Goal: Task Accomplishment & Management: Manage account settings

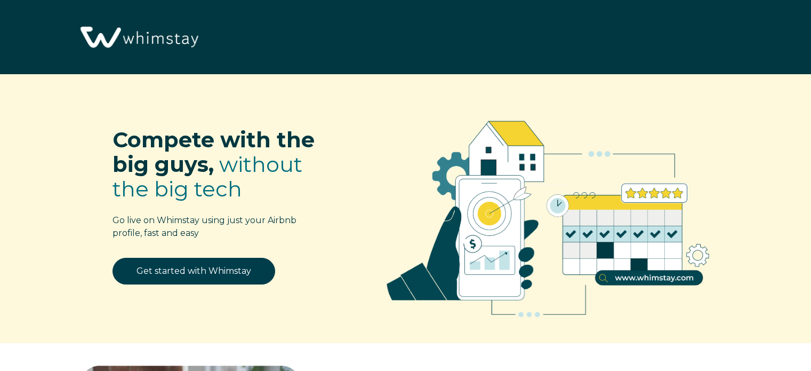
select select "CA"
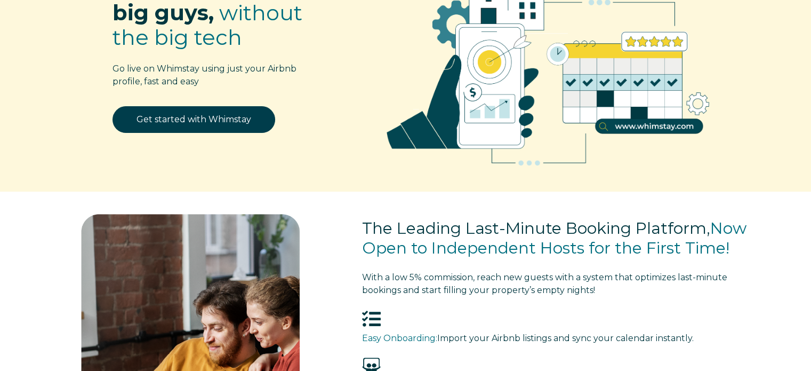
scroll to position [160, 0]
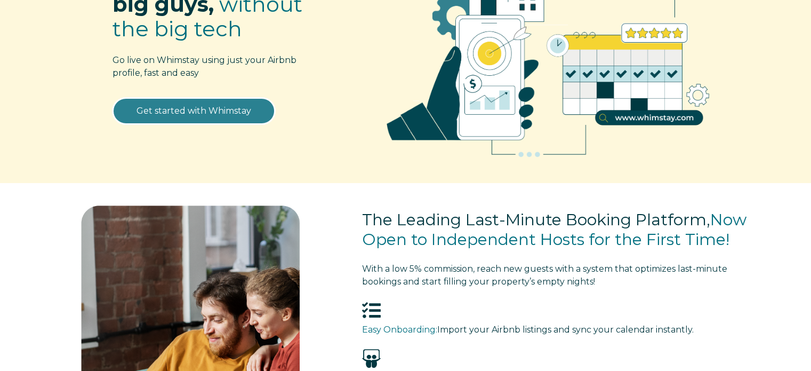
click at [216, 110] on link "Get started with Whimstay" at bounding box center [194, 111] width 163 height 27
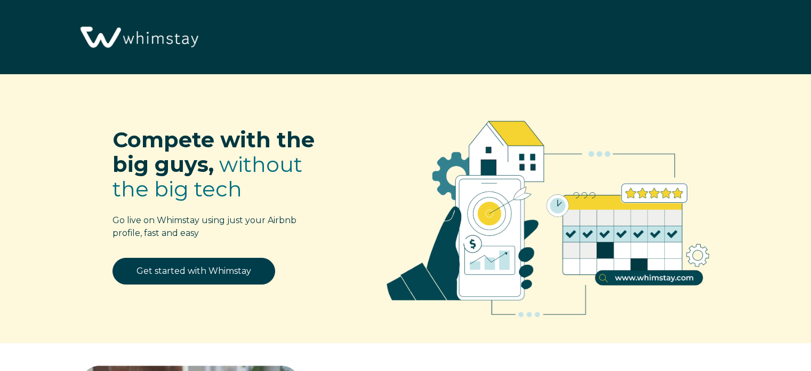
select select "CA"
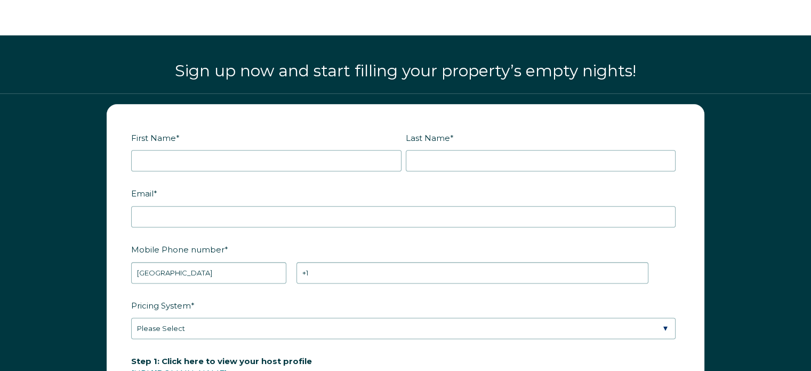
scroll to position [1265, 0]
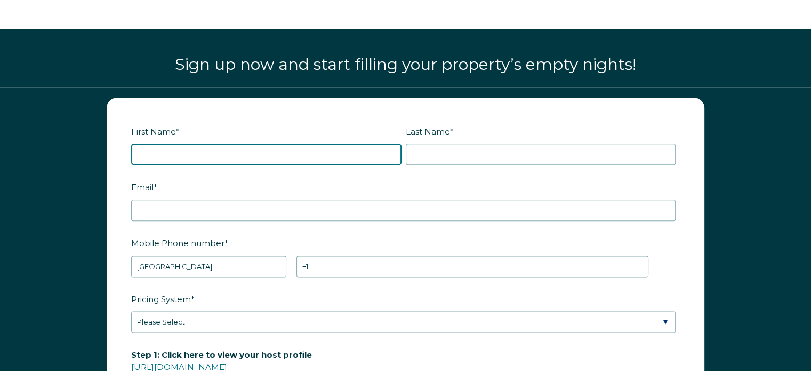
click at [254, 149] on input "First Name *" at bounding box center [266, 154] width 270 height 21
type input "[PERSON_NAME]"
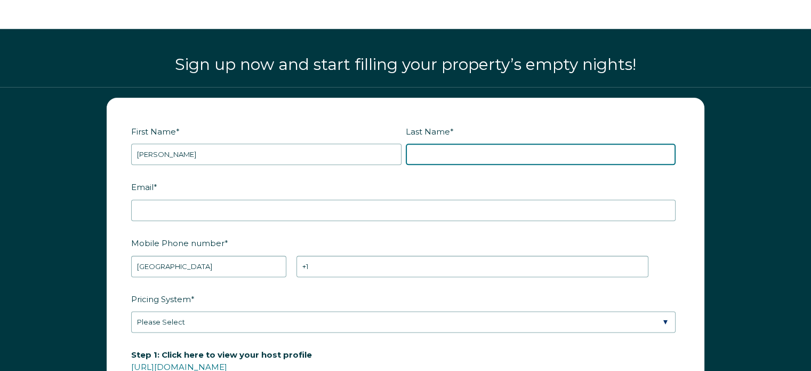
type input "[PERSON_NAME]"
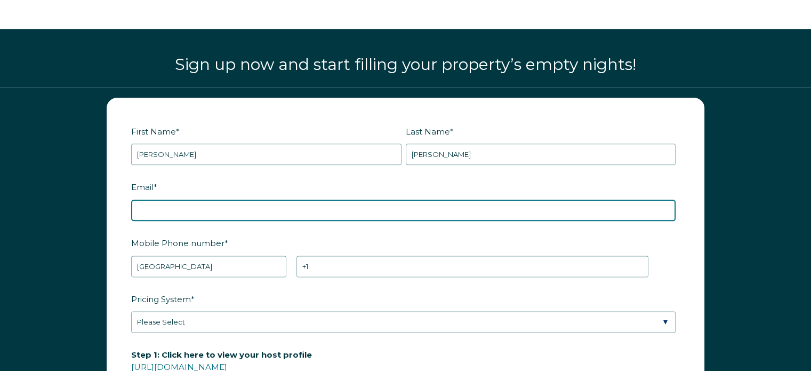
type input "[EMAIL_ADDRESS][DOMAIN_NAME]"
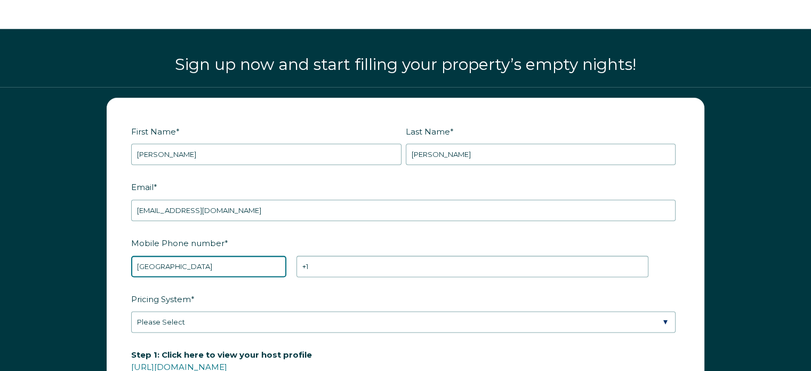
click at [230, 262] on select "* Afghanistan (‫افغانستان‬‎) Albania (Shqipëri) Algeria (‫الجزائر‬‎) American S…" at bounding box center [208, 266] width 155 height 21
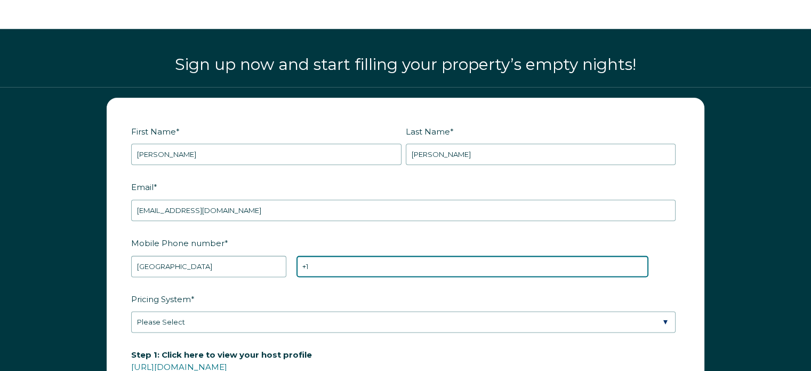
click at [356, 265] on input "+1" at bounding box center [473, 266] width 352 height 21
type input "+1 7788824432"
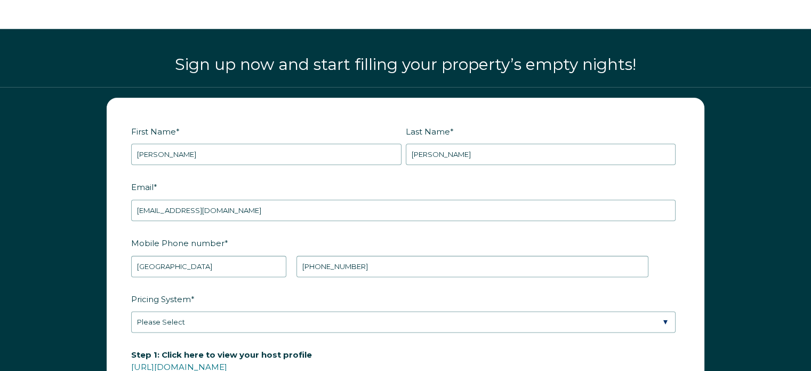
click at [380, 290] on label "Pricing System *" at bounding box center [405, 299] width 549 height 19
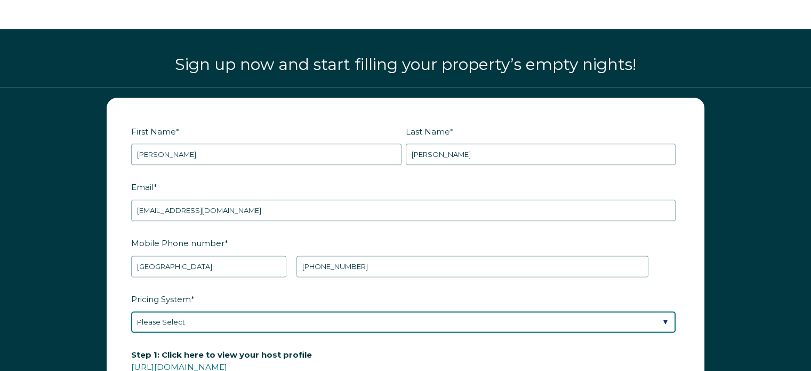
click at [380, 311] on select "Please Select Manual Airbnb Smart Pricing PriceLabs Wheelhouse Beyond Pricing 3…" at bounding box center [403, 321] width 545 height 21
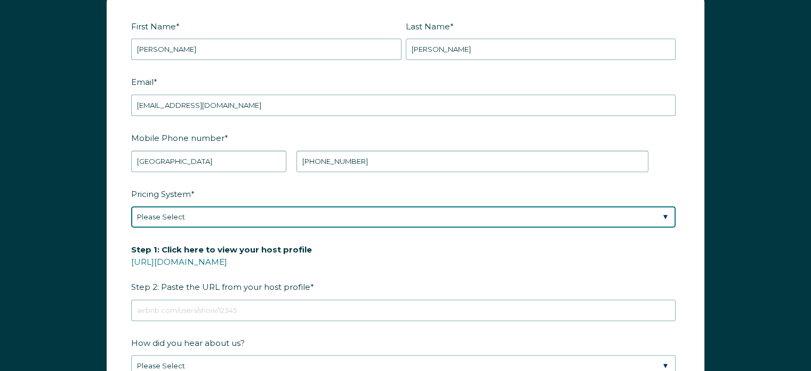
scroll to position [1372, 0]
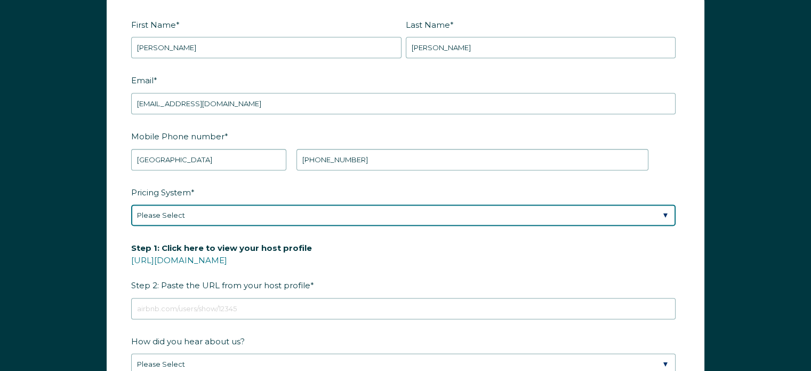
click at [247, 214] on select "Please Select Manual Airbnb Smart Pricing PriceLabs Wheelhouse Beyond Pricing 3…" at bounding box center [403, 214] width 545 height 21
select select "Manual"
click at [131, 204] on select "Please Select Manual Airbnb Smart Pricing PriceLabs Wheelhouse Beyond Pricing 3…" at bounding box center [403, 214] width 545 height 21
click at [238, 211] on select "Please Select Manual Airbnb Smart Pricing PriceLabs Wheelhouse Beyond Pricing 3…" at bounding box center [403, 214] width 545 height 21
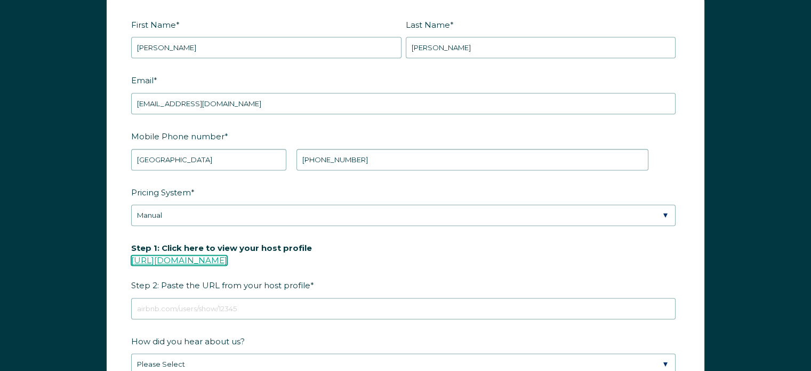
click at [214, 257] on link "https://www.airbnb.com/users/show/" at bounding box center [179, 260] width 96 height 10
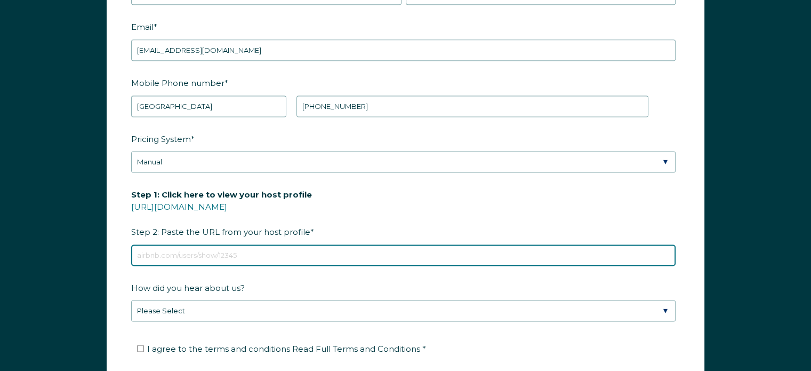
click at [178, 250] on input "Step 1: Click here to view your host profile https://www.airbnb.com/users/show/…" at bounding box center [403, 254] width 545 height 21
paste input "https://www.airbnb.ca/users/show/393333862"
type input "https://www.airbnb.ca/users/show/393333862"
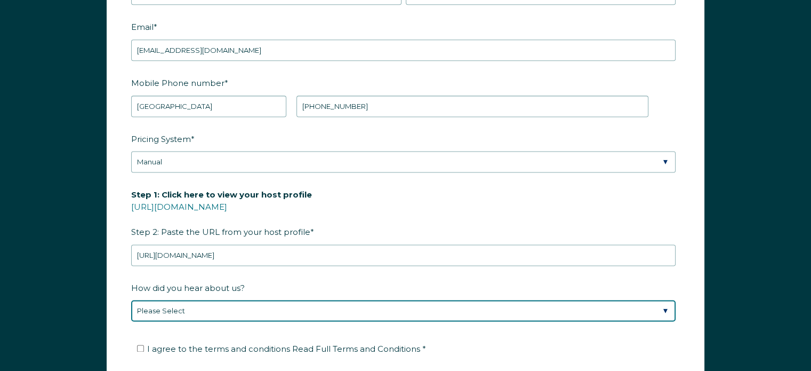
click at [207, 307] on select "Please Select Discovered Whimstay at an event or conference Found Whimstay thro…" at bounding box center [403, 310] width 545 height 21
select select "Podcast"
click at [131, 300] on select "Please Select Discovered Whimstay at an event or conference Found Whimstay thro…" at bounding box center [403, 310] width 545 height 21
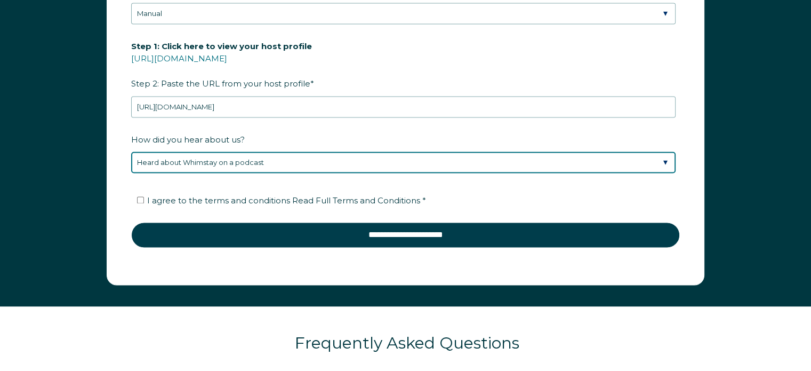
scroll to position [1585, 0]
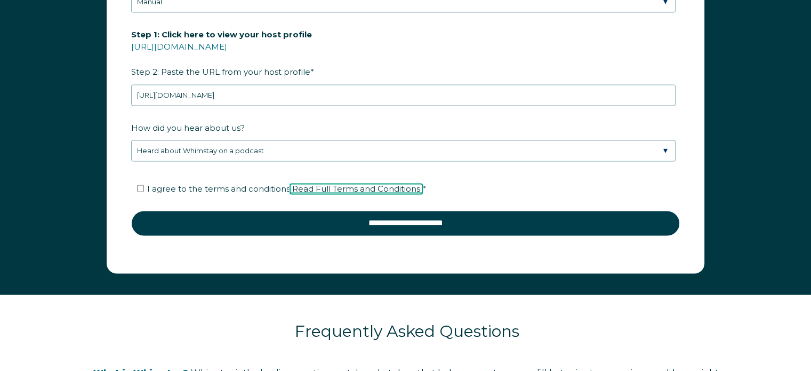
click at [335, 184] on span "Read Full Terms and Conditions" at bounding box center [356, 189] width 128 height 10
click at [137, 185] on input "I agree to the terms and conditions Read Full Terms and Conditions *" at bounding box center [140, 188] width 7 height 7
checkbox input "true"
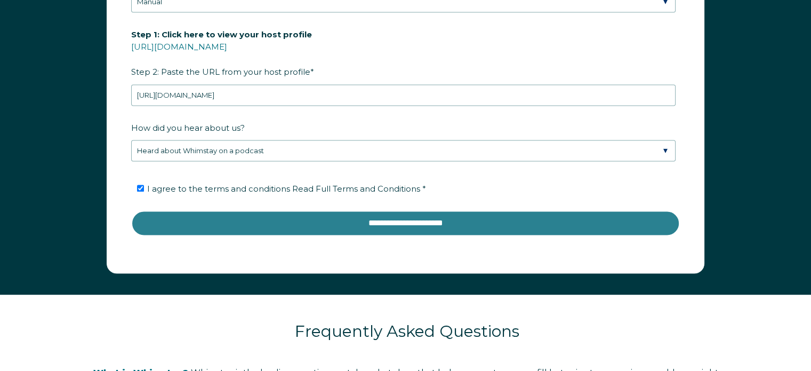
click at [369, 220] on input "**********" at bounding box center [405, 223] width 549 height 26
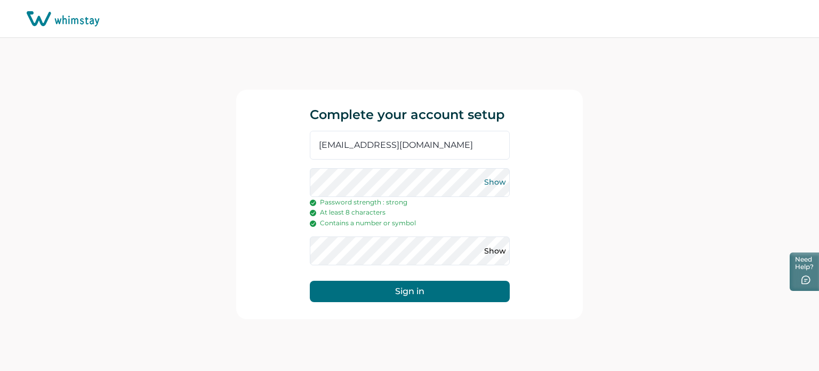
click at [497, 183] on button "Show" at bounding box center [495, 182] width 17 height 17
click at [495, 252] on button "Show" at bounding box center [495, 250] width 17 height 17
click at [410, 290] on button "Sign in" at bounding box center [410, 291] width 200 height 21
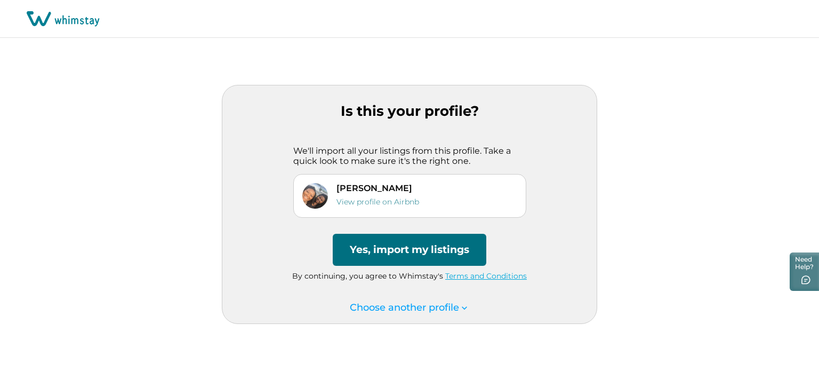
click at [420, 253] on button "Yes, import my listings" at bounding box center [410, 250] width 154 height 32
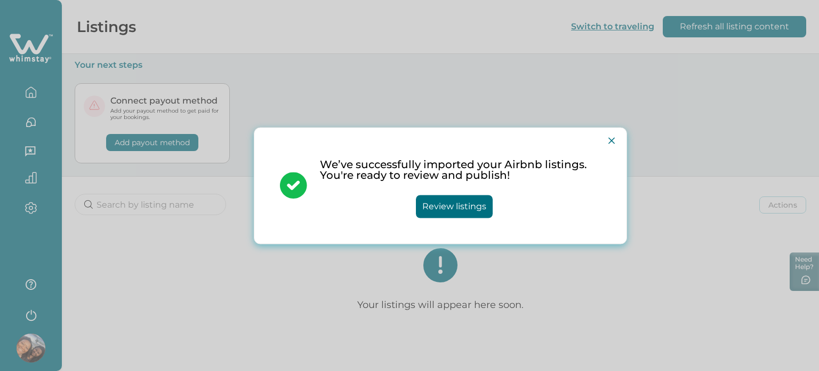
click at [469, 205] on button "Review listings" at bounding box center [454, 206] width 77 height 23
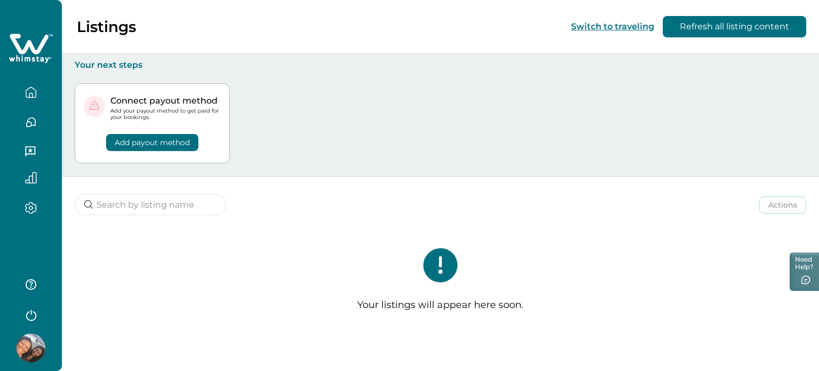
click at [26, 92] on icon "button" at bounding box center [31, 92] width 10 height 10
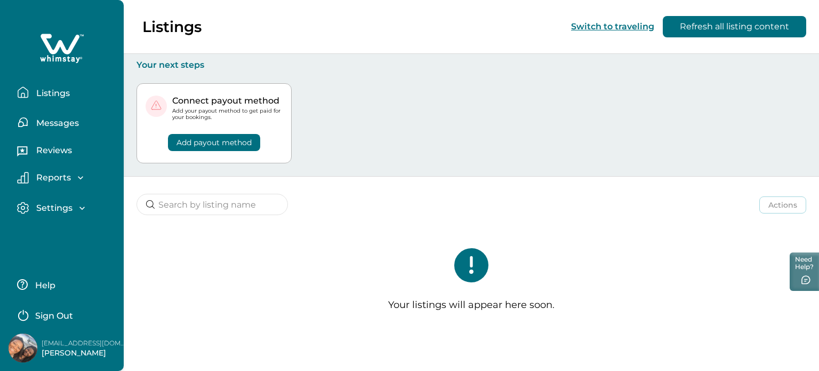
click at [213, 142] on button "Add payout method" at bounding box center [214, 142] width 92 height 17
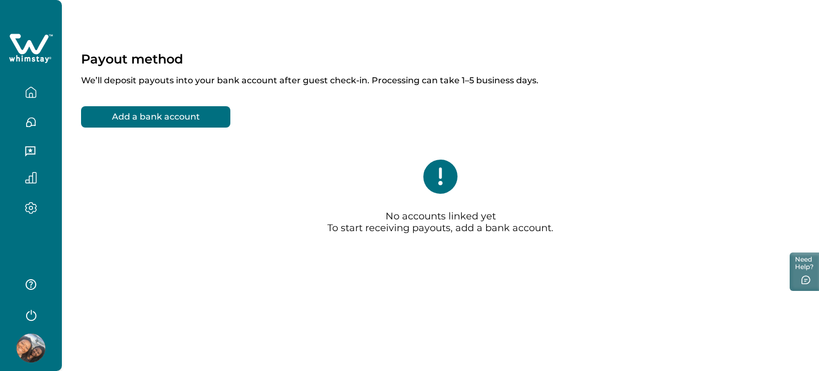
click at [28, 210] on icon "button" at bounding box center [31, 208] width 12 height 12
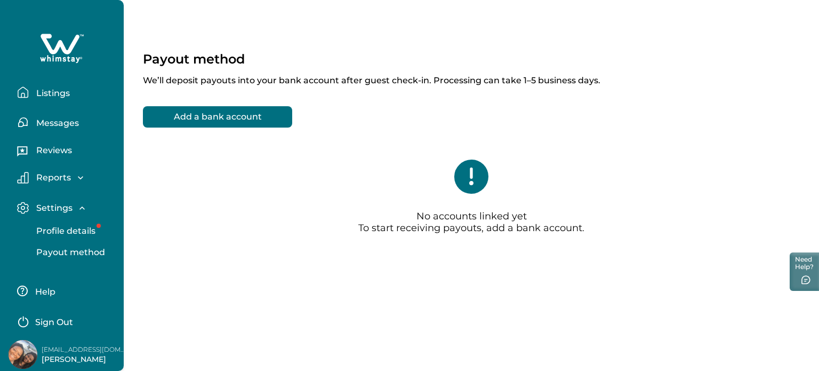
click at [55, 95] on p "Listings" at bounding box center [51, 93] width 37 height 11
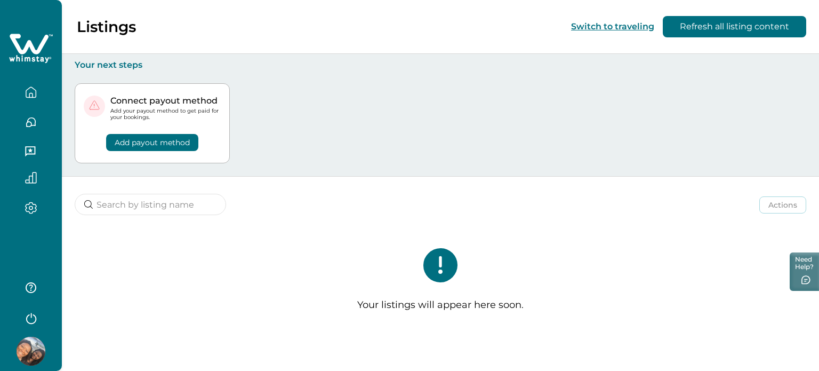
click at [458, 262] on icon at bounding box center [441, 265] width 34 height 34
click at [384, 233] on div "Your listings will appear here soon." at bounding box center [441, 284] width 758 height 114
click at [30, 178] on icon "button" at bounding box center [31, 178] width 12 height 12
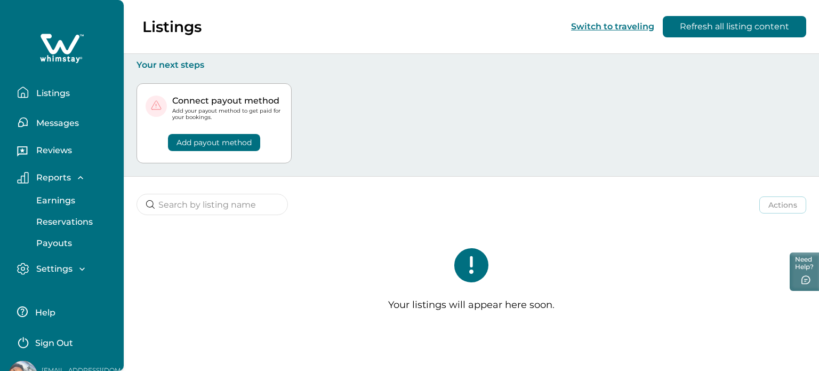
click at [59, 92] on p "Listings" at bounding box center [51, 93] width 37 height 11
click at [239, 210] on div "Actions Actions Publish listing Unlist listing" at bounding box center [472, 196] width 696 height 39
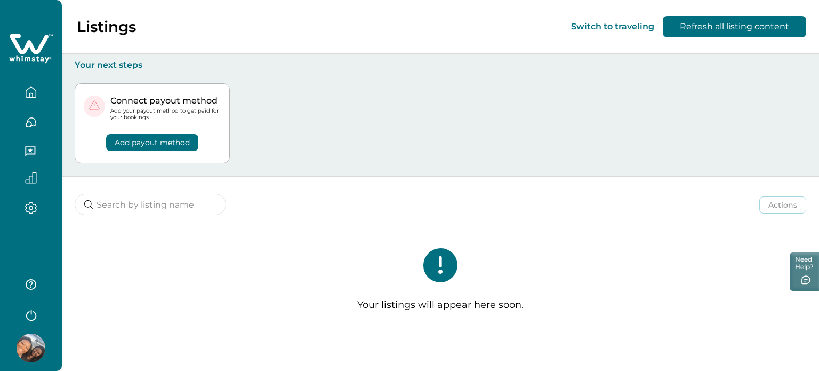
click at [581, 260] on div "Your listings will appear here soon." at bounding box center [441, 284] width 758 height 114
click at [440, 263] on icon at bounding box center [441, 265] width 34 height 34
click at [165, 144] on button "Add payout method" at bounding box center [152, 142] width 92 height 17
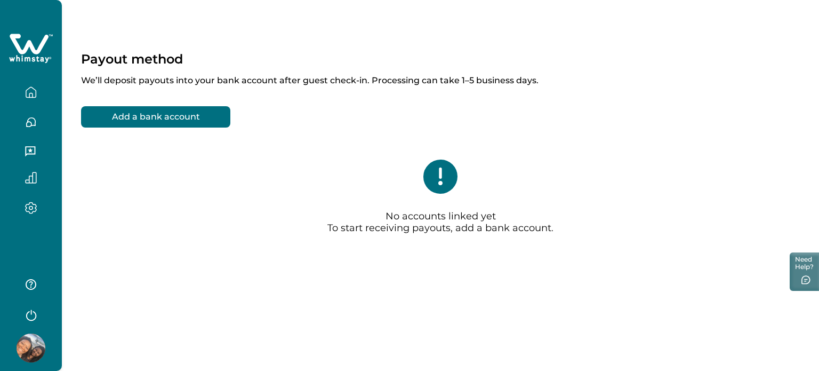
click at [180, 117] on button "Add a bank account" at bounding box center [155, 116] width 149 height 21
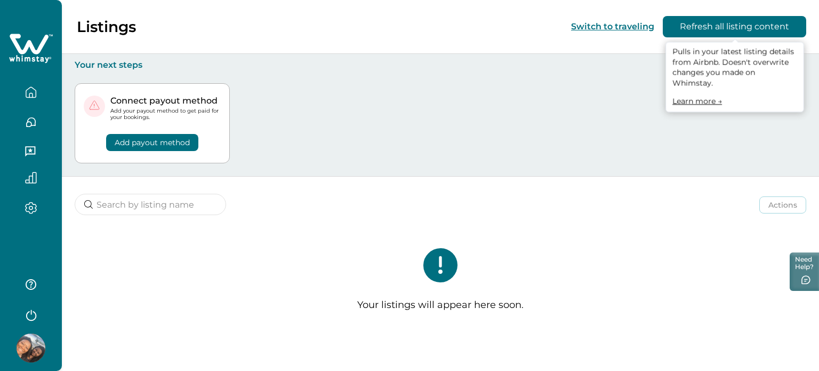
click at [716, 25] on button "Refresh all listing content" at bounding box center [735, 26] width 144 height 21
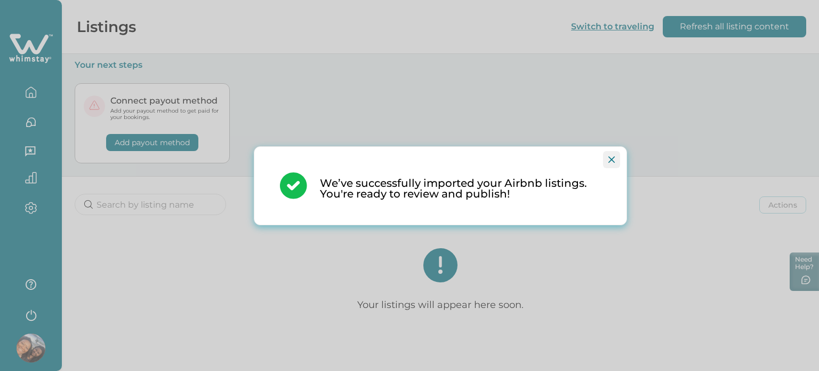
click at [614, 156] on icon "Close" at bounding box center [612, 159] width 6 height 6
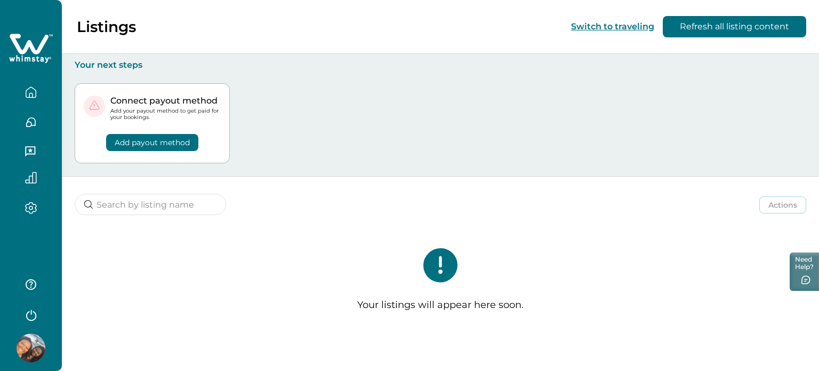
click at [30, 54] on icon at bounding box center [31, 49] width 44 height 32
click at [150, 137] on button "Add payout method" at bounding box center [152, 142] width 92 height 17
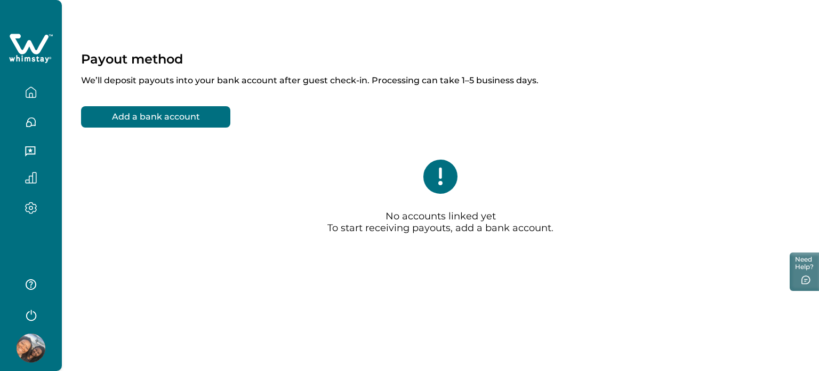
click at [168, 116] on button "Add a bank account" at bounding box center [155, 116] width 149 height 21
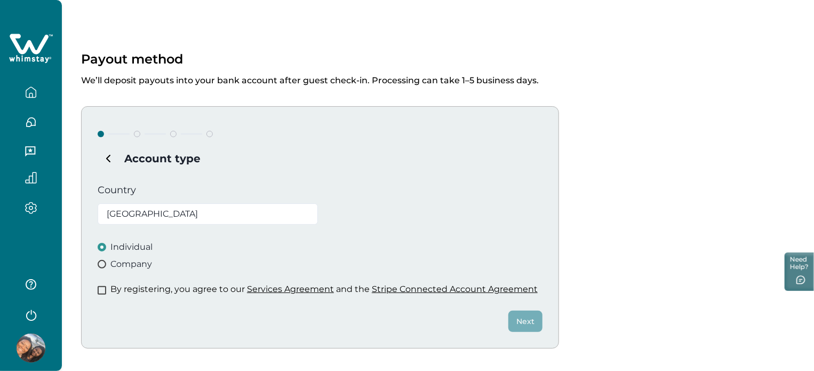
click at [124, 190] on label "Country" at bounding box center [117, 190] width 38 height 10
click at [132, 195] on label "Country" at bounding box center [117, 190] width 38 height 10
click at [107, 157] on icon "Subtract" at bounding box center [108, 158] width 3 height 6
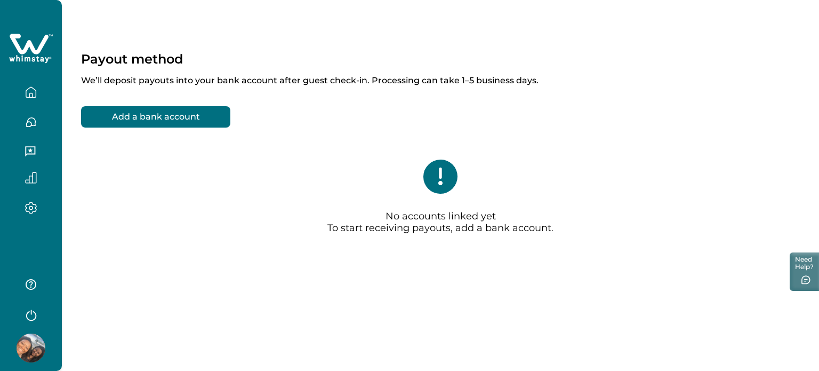
click at [138, 114] on button "Add a bank account" at bounding box center [155, 116] width 149 height 21
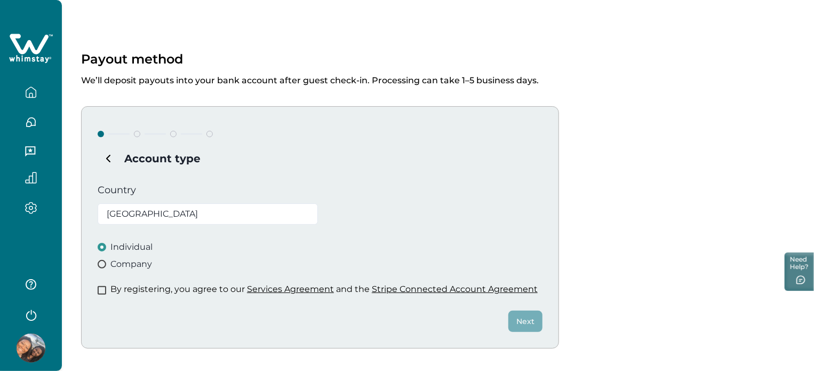
click at [27, 46] on icon at bounding box center [29, 44] width 39 height 20
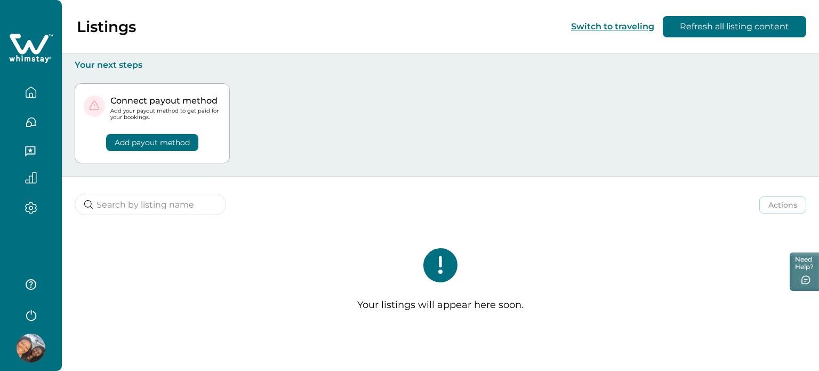
click at [621, 29] on button "Switch to traveling" at bounding box center [612, 26] width 83 height 10
click at [27, 92] on icon "button" at bounding box center [31, 92] width 12 height 12
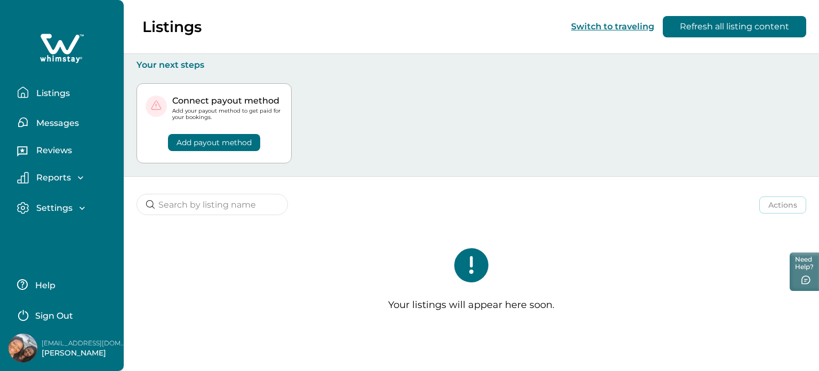
click at [38, 121] on p "Messages" at bounding box center [56, 123] width 46 height 11
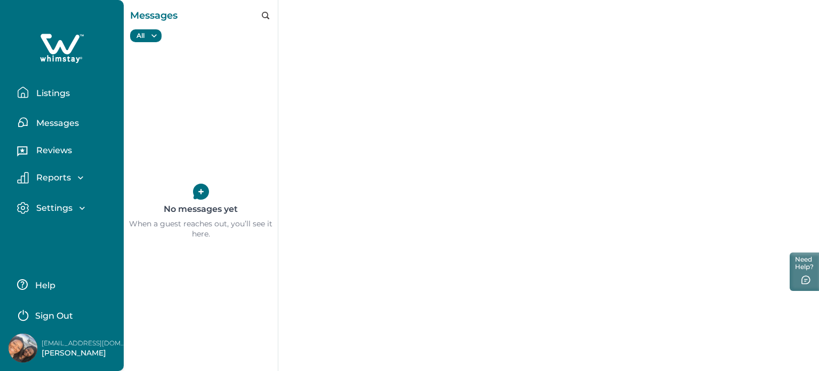
click at [45, 149] on p "Reviews" at bounding box center [52, 150] width 39 height 11
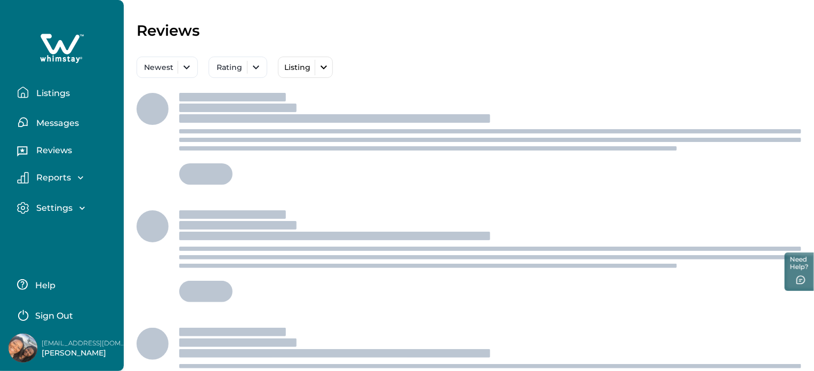
click at [45, 177] on p "Reports" at bounding box center [52, 177] width 38 height 11
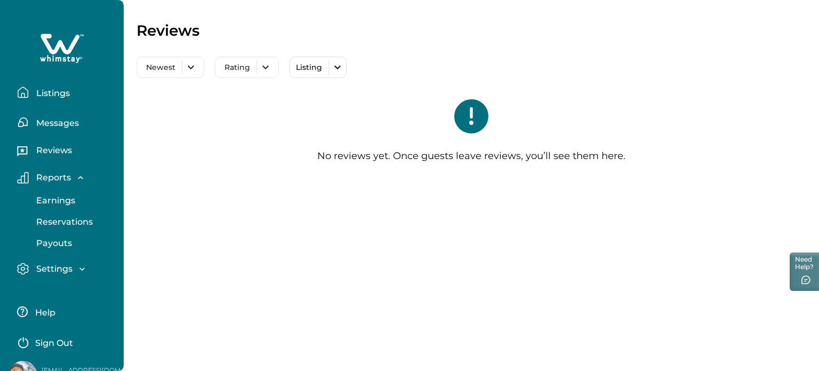
click at [66, 269] on p "Settings" at bounding box center [52, 269] width 39 height 11
click at [74, 288] on p "Profile details" at bounding box center [64, 291] width 62 height 11
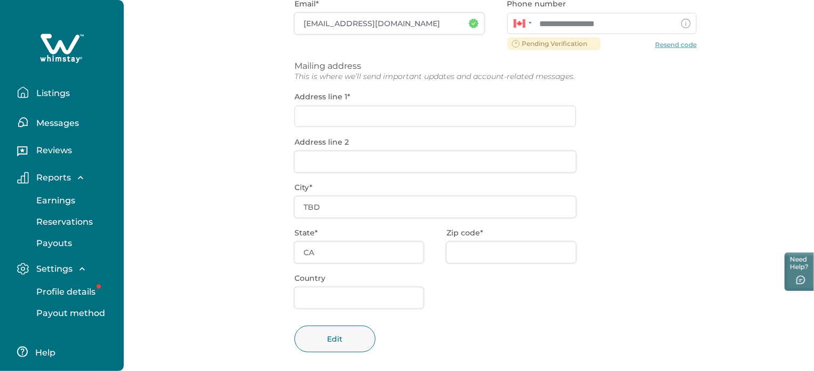
scroll to position [192, 0]
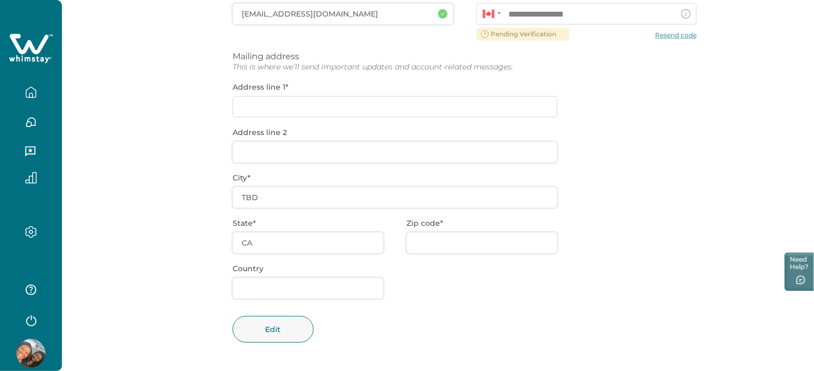
click at [338, 107] on div "**********" at bounding box center [465, 151] width 464 height 440
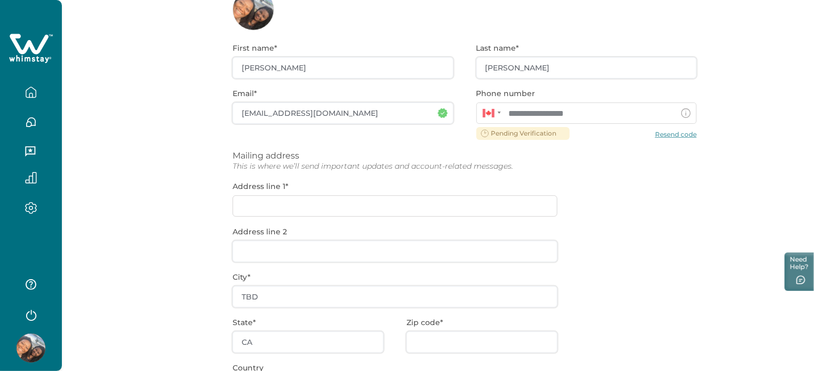
scroll to position [138, 0]
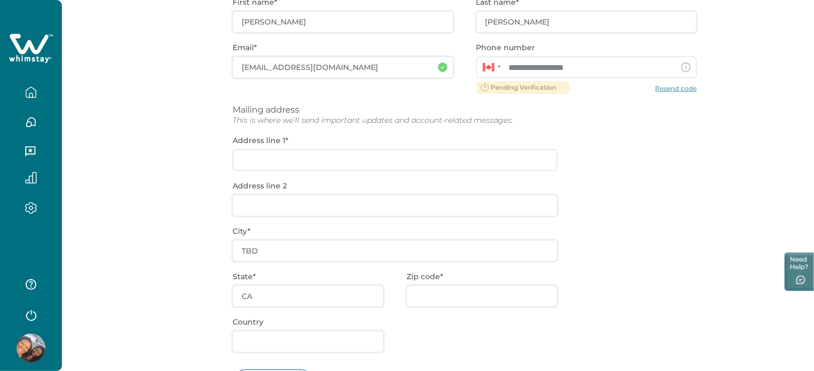
click at [268, 153] on div "**********" at bounding box center [465, 205] width 464 height 440
click at [265, 162] on div "**********" at bounding box center [465, 205] width 464 height 440
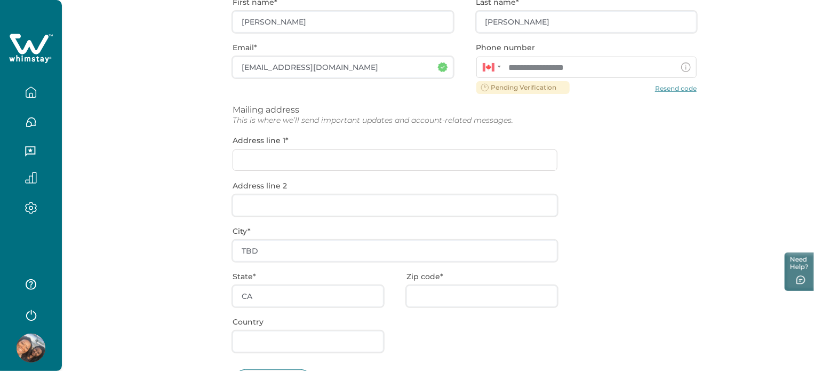
click at [265, 162] on div "**********" at bounding box center [465, 205] width 464 height 440
click at [294, 204] on div "**********" at bounding box center [465, 205] width 464 height 440
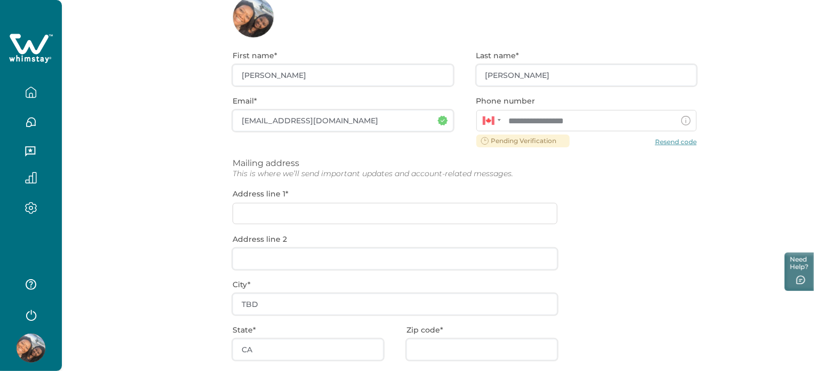
click at [273, 214] on div "**********" at bounding box center [465, 258] width 464 height 440
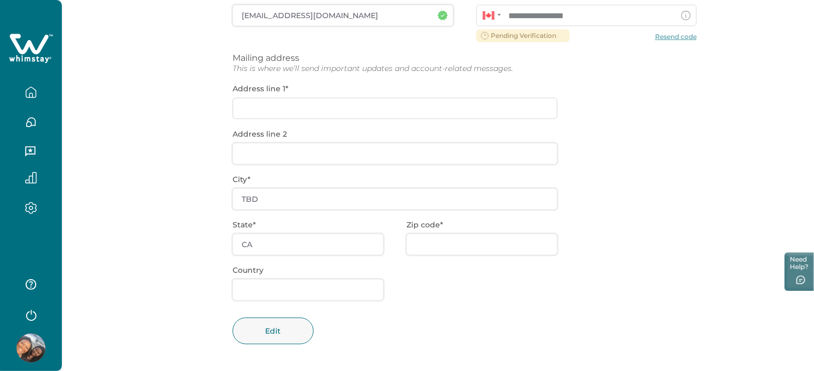
scroll to position [192, 0]
click at [280, 237] on div "**********" at bounding box center [465, 151] width 464 height 440
click at [276, 292] on div "**********" at bounding box center [465, 151] width 464 height 440
click at [452, 238] on div "**********" at bounding box center [465, 151] width 464 height 440
click at [334, 131] on div "**********" at bounding box center [465, 151] width 464 height 440
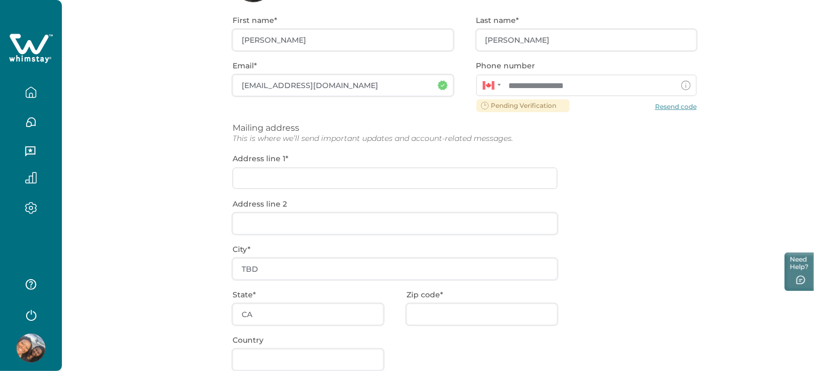
scroll to position [0, 0]
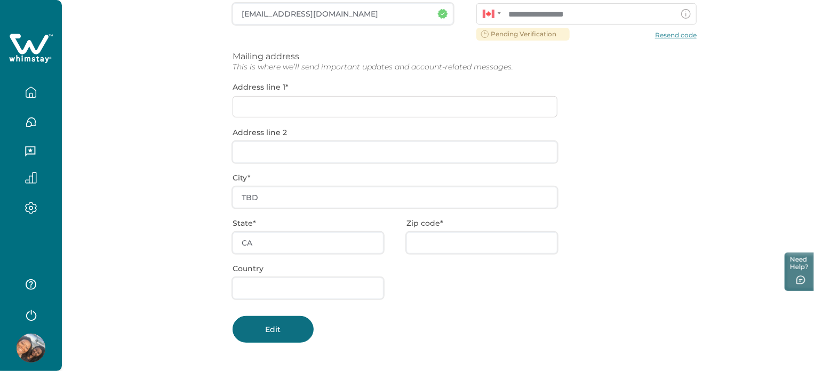
click at [283, 342] on button "Edit" at bounding box center [273, 329] width 81 height 27
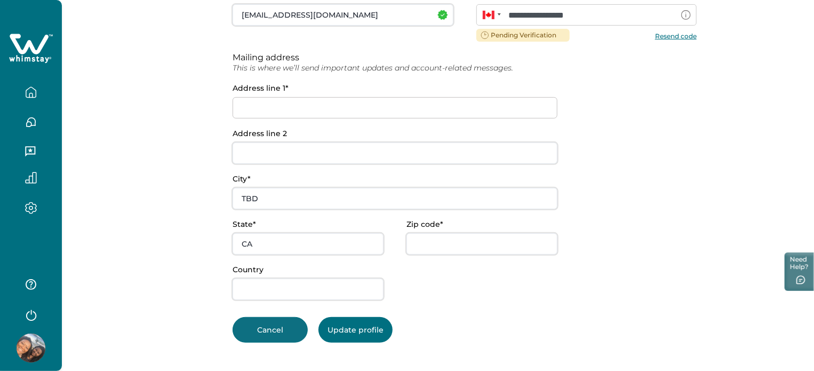
scroll to position [190, 0]
click at [297, 108] on input at bounding box center [395, 107] width 325 height 21
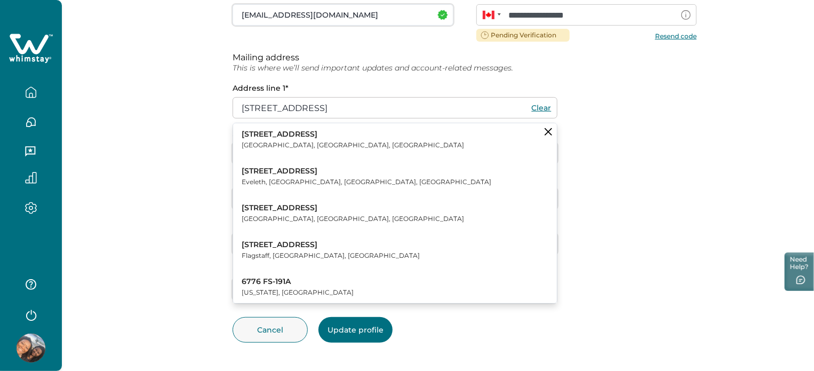
type input "[STREET_ADDRESS]"
click at [182, 160] on div "**********" at bounding box center [438, 90] width 752 height 561
click at [549, 132] on icon "Clear suggestions" at bounding box center [548, 131] width 7 height 7
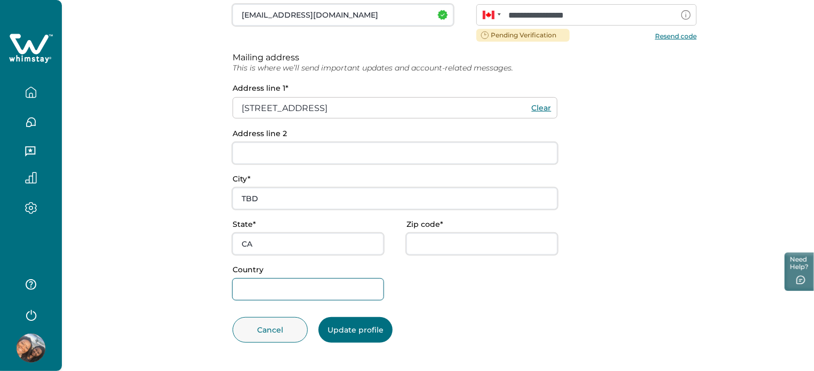
click at [314, 292] on input "Country" at bounding box center [308, 288] width 151 height 21
type input "[GEOGRAPHIC_DATA]"
type input "V4N 6A5"
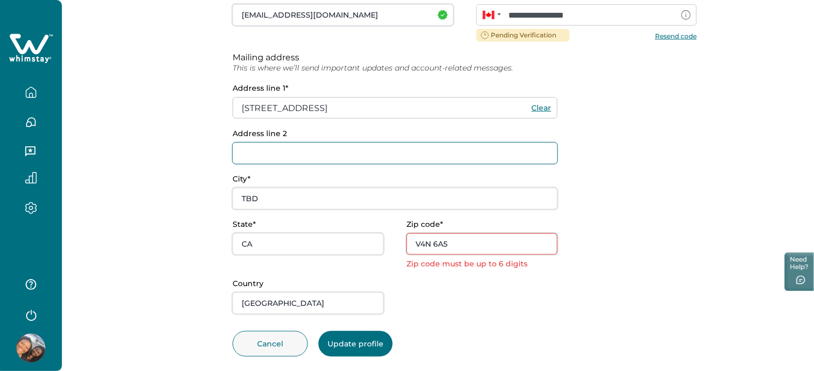
click at [267, 153] on input "Address line 2" at bounding box center [395, 152] width 325 height 21
click at [315, 106] on input "[STREET_ADDRESS]" at bounding box center [395, 107] width 325 height 21
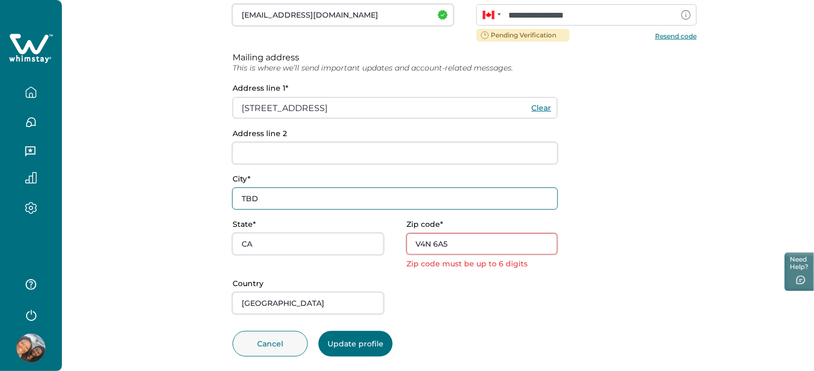
click at [288, 202] on input "TBD" at bounding box center [395, 198] width 325 height 21
drag, startPoint x: 288, startPoint y: 202, endPoint x: 232, endPoint y: 203, distance: 55.5
click at [232, 203] on div "**********" at bounding box center [438, 97] width 752 height 575
type input "[GEOGRAPHIC_DATA]"
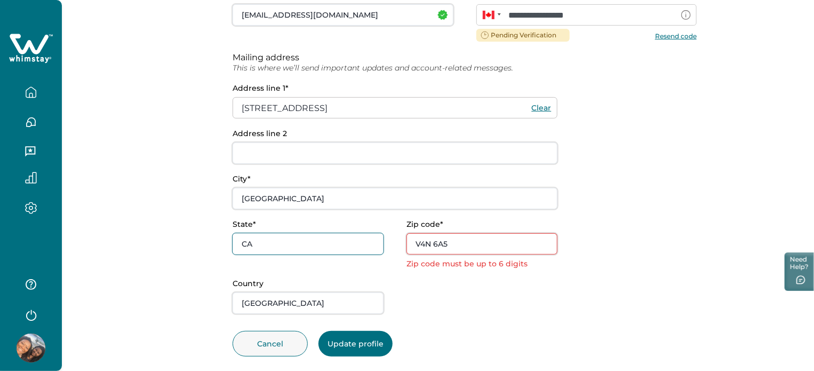
drag, startPoint x: 272, startPoint y: 245, endPoint x: 216, endPoint y: 243, distance: 55.5
click at [218, 243] on div "**********" at bounding box center [438, 97] width 752 height 575
type input "BC"
click at [452, 313] on div "**********" at bounding box center [465, 158] width 464 height 452
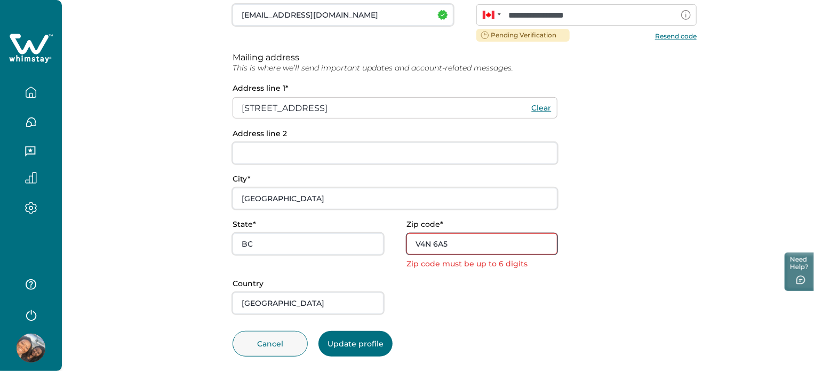
click at [441, 242] on input "V4N 6A5" at bounding box center [481, 243] width 151 height 21
click at [416, 245] on input "V4N 6A5" at bounding box center [481, 243] width 151 height 21
click at [418, 245] on input "V4N6A5" at bounding box center [481, 243] width 151 height 21
click at [510, 249] on input "V4N6A5" at bounding box center [481, 243] width 151 height 21
type input "V4N6A5"
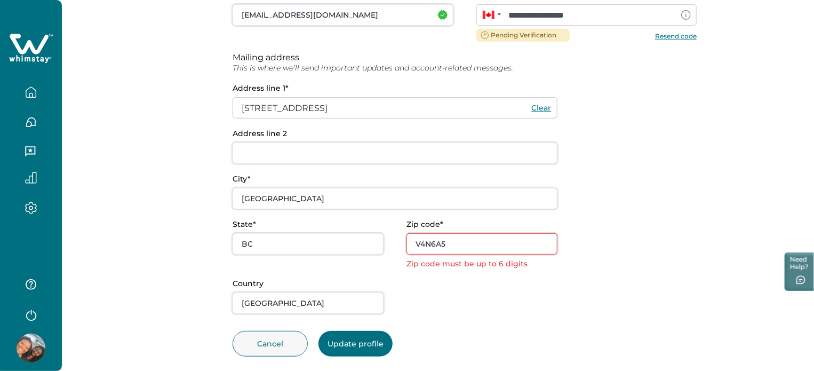
click at [497, 285] on div at bounding box center [481, 296] width 151 height 35
click at [349, 343] on button "Update profile" at bounding box center [355, 344] width 74 height 26
click at [479, 249] on input "V4N6A5" at bounding box center [481, 243] width 151 height 21
click at [461, 298] on div at bounding box center [481, 296] width 151 height 35
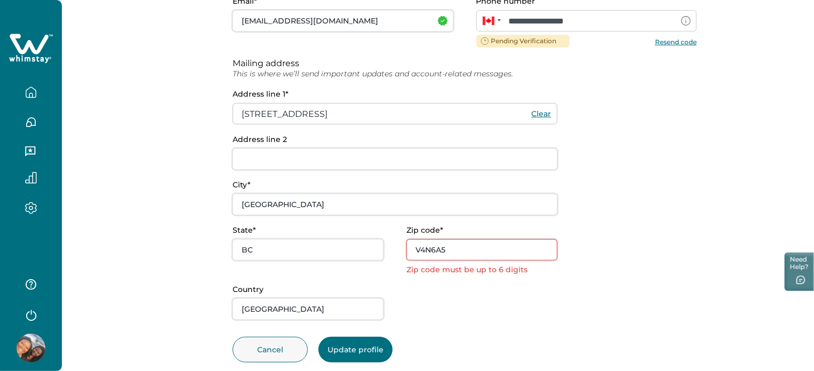
scroll to position [204, 0]
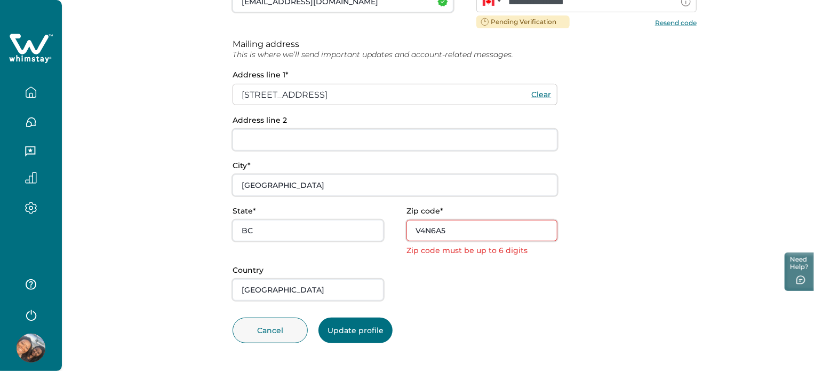
click at [370, 332] on button "Update profile" at bounding box center [355, 330] width 74 height 26
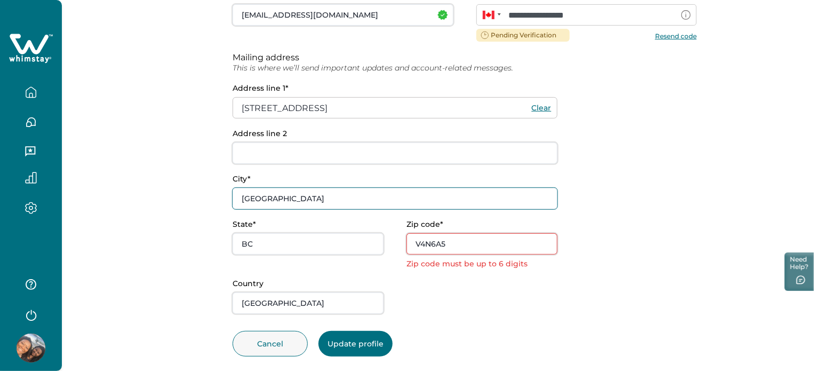
drag, startPoint x: 350, startPoint y: 204, endPoint x: 346, endPoint y: 208, distance: 6.1
click at [350, 204] on input "[GEOGRAPHIC_DATA]" at bounding box center [395, 198] width 325 height 21
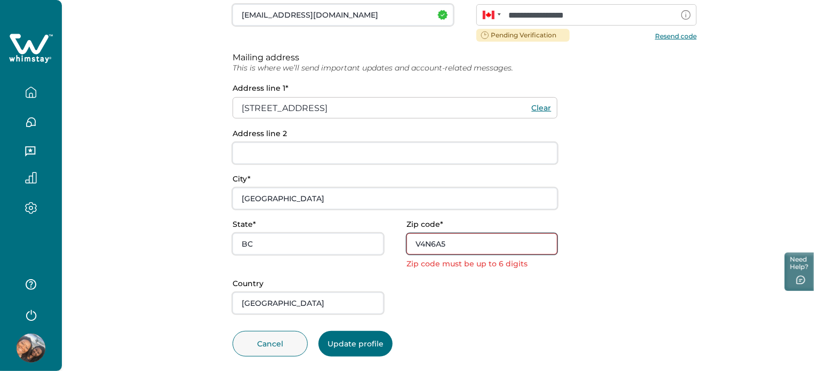
click at [428, 245] on input "V4N6A5" at bounding box center [481, 243] width 151 height 21
click at [301, 104] on input "[STREET_ADDRESS]" at bounding box center [395, 107] width 325 height 21
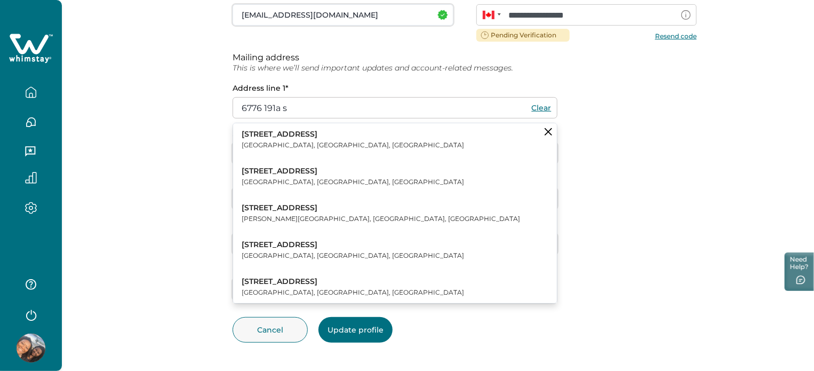
type input "[STREET_ADDRESS]"
click at [631, 164] on div "**********" at bounding box center [465, 123] width 464 height 354
click at [553, 131] on button "Clear suggestions" at bounding box center [548, 131] width 17 height 17
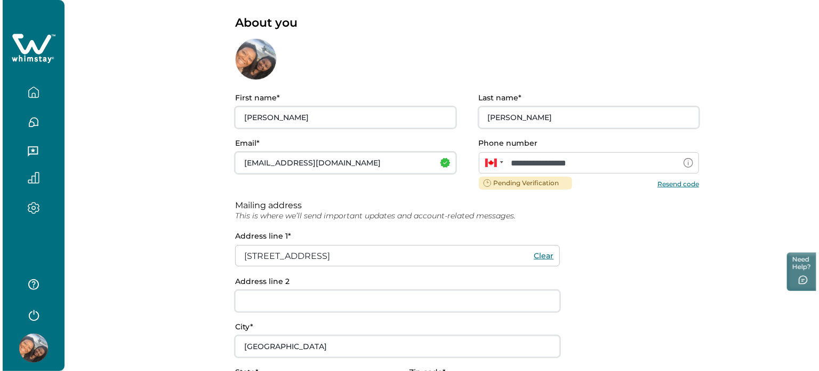
scroll to position [0, 0]
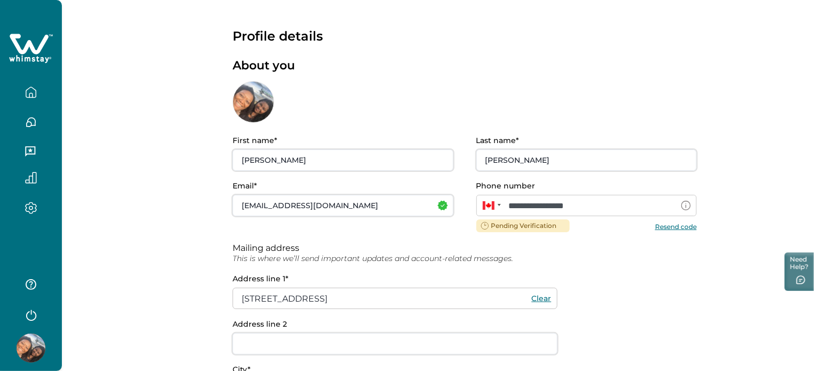
click at [36, 91] on icon "button" at bounding box center [31, 92] width 10 height 10
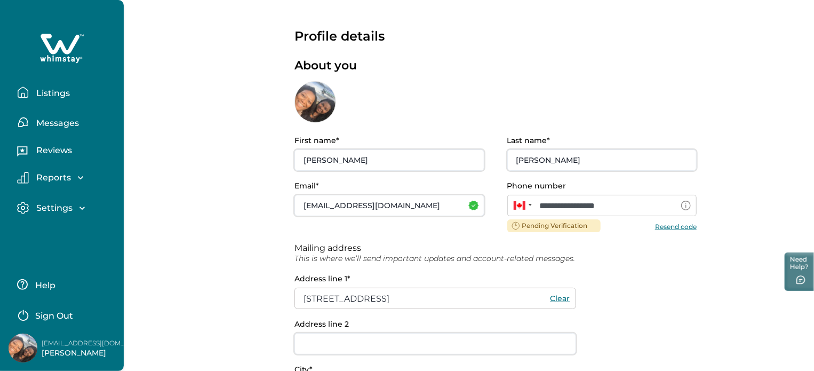
click at [57, 93] on p "Listings" at bounding box center [51, 93] width 37 height 11
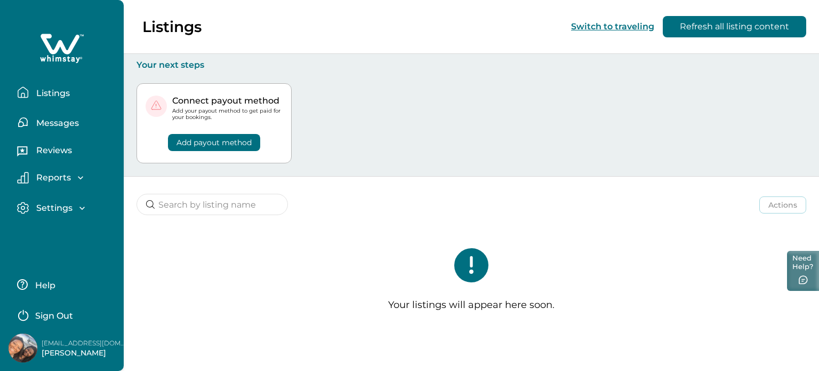
click at [802, 276] on icon "button" at bounding box center [803, 279] width 9 height 9
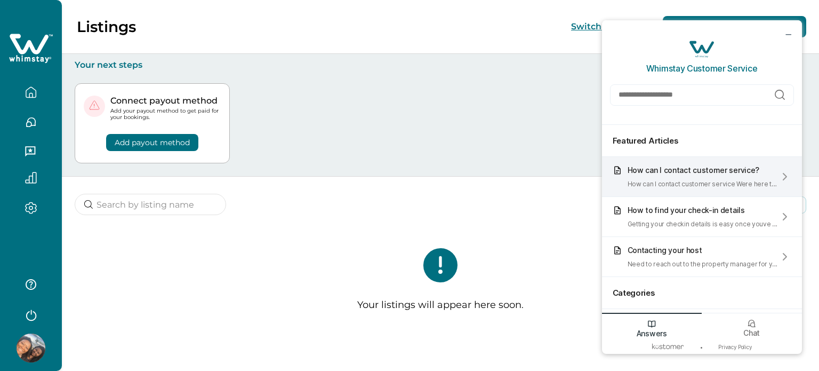
click at [736, 177] on div "How can I contact customer service? How can I contact customer service Were her…" at bounding box center [703, 176] width 151 height 22
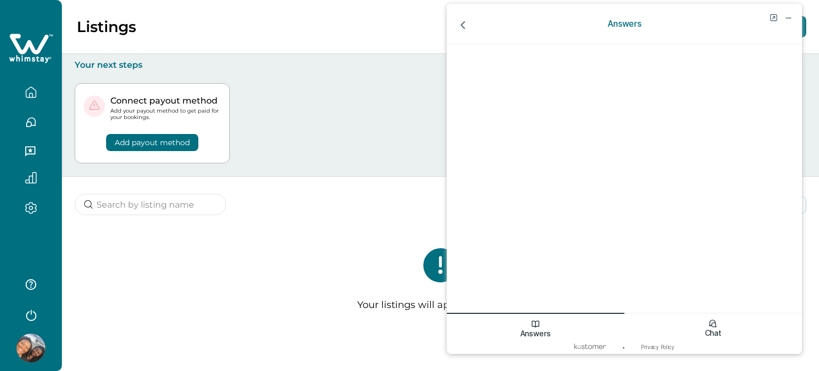
click at [718, 328] on div "Chat" at bounding box center [713, 326] width 178 height 27
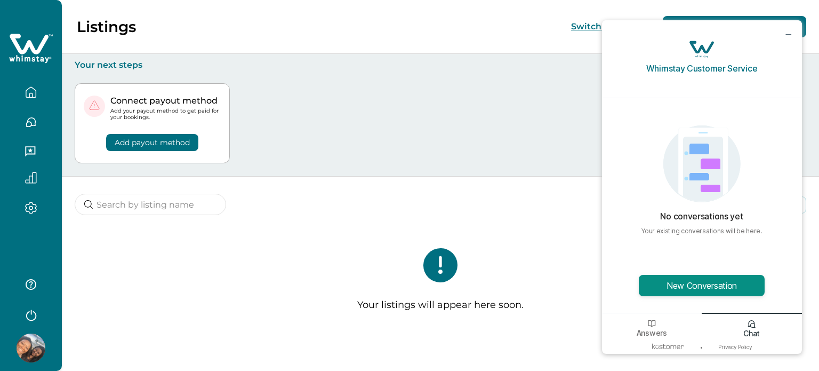
click at [707, 283] on button "New Conversation" at bounding box center [702, 285] width 126 height 21
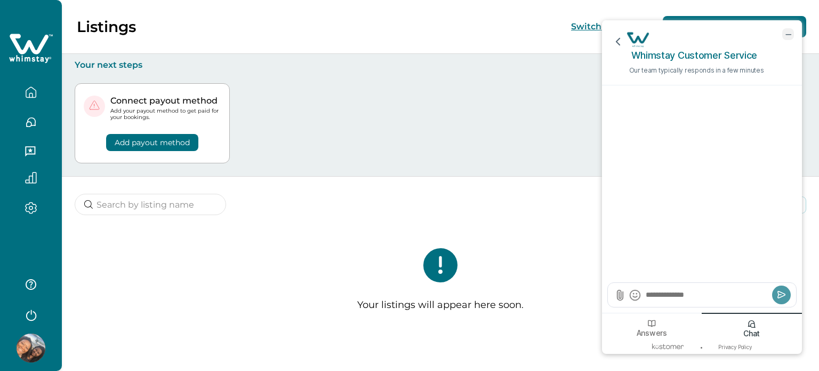
drag, startPoint x: 788, startPoint y: 33, endPoint x: 1373, endPoint y: 49, distance: 585.4
click at [788, 33] on icon "minimize chat widget" at bounding box center [789, 34] width 10 height 10
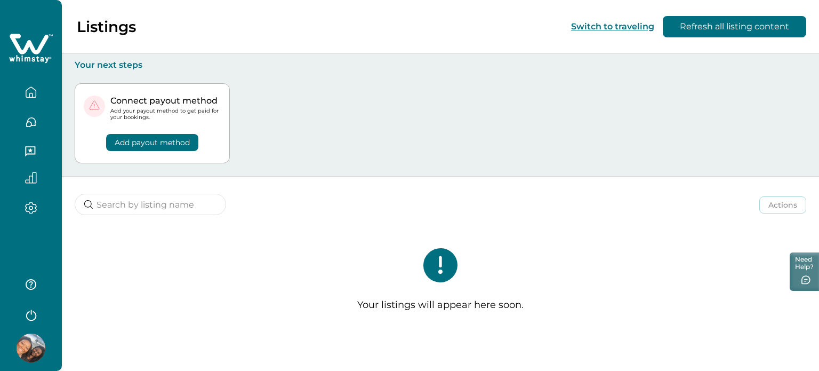
click at [598, 33] on div "Switch to traveling Refresh all listing content" at bounding box center [688, 26] width 235 height 21
click at [600, 28] on button "Switch to traveling" at bounding box center [612, 26] width 83 height 10
